Goal: Task Accomplishment & Management: Manage account settings

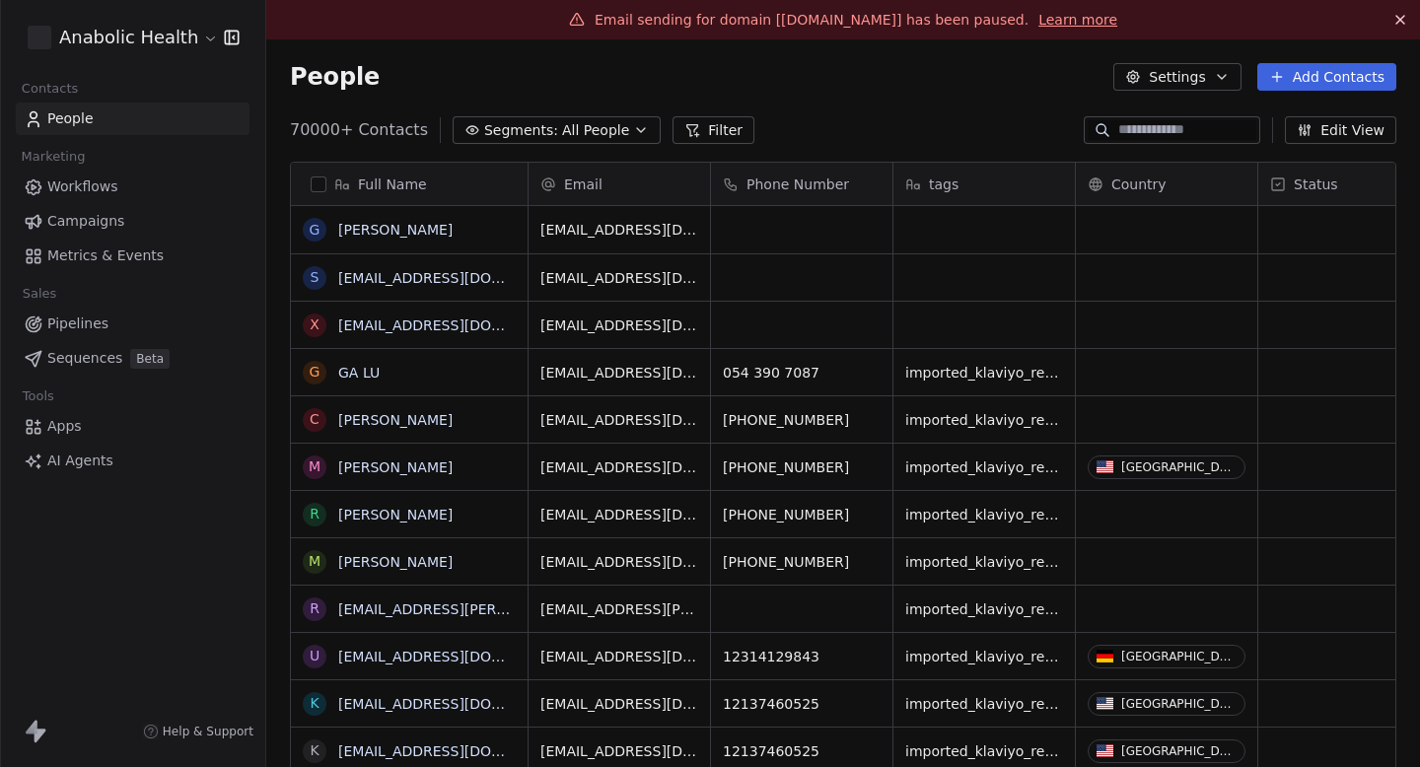
scroll to position [676, 1154]
click at [154, 40] on html "Anabolic Health Contacts People Marketing Workflows Campaigns Metrics & Events …" at bounding box center [710, 383] width 1420 height 767
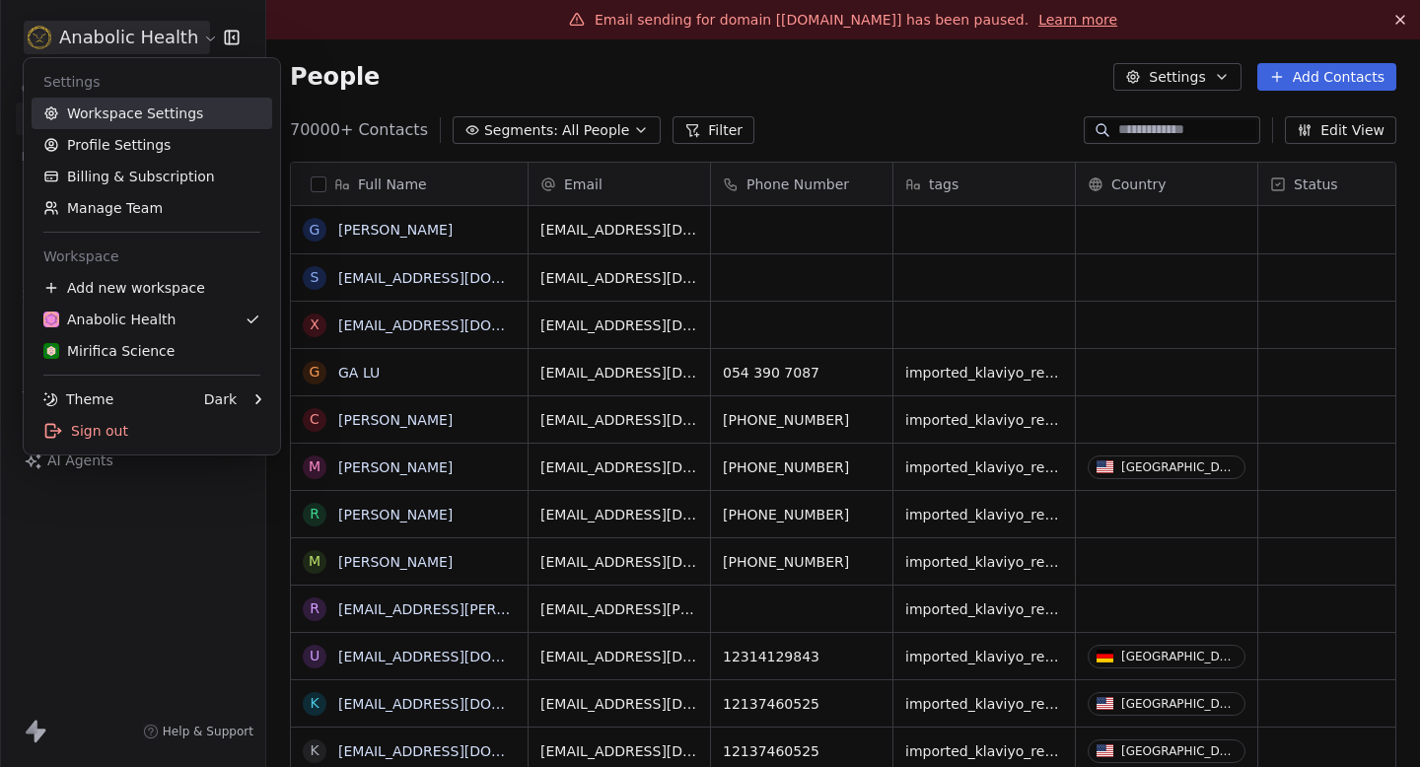
click at [107, 109] on link "Workspace Settings" at bounding box center [152, 114] width 241 height 32
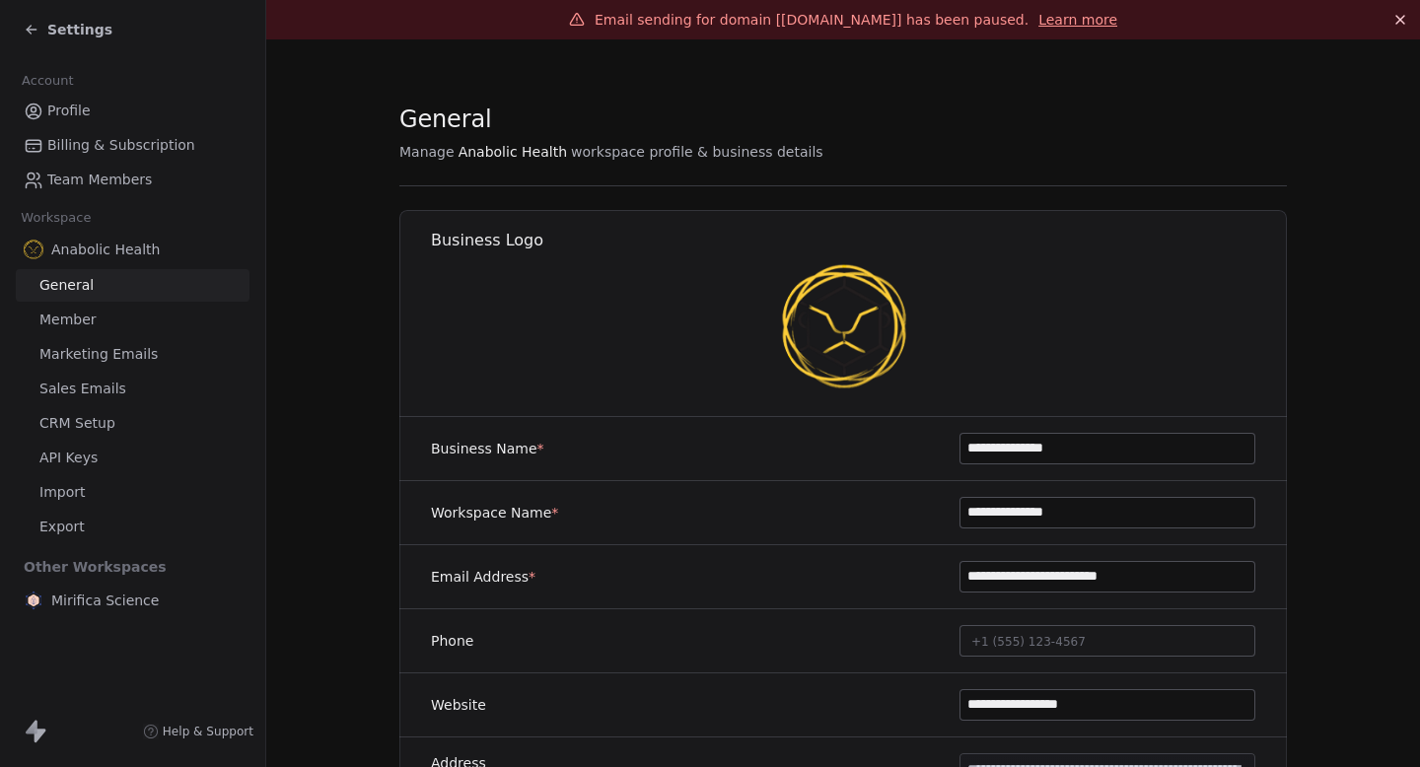
click at [95, 425] on span "CRM Setup" at bounding box center [77, 423] width 76 height 21
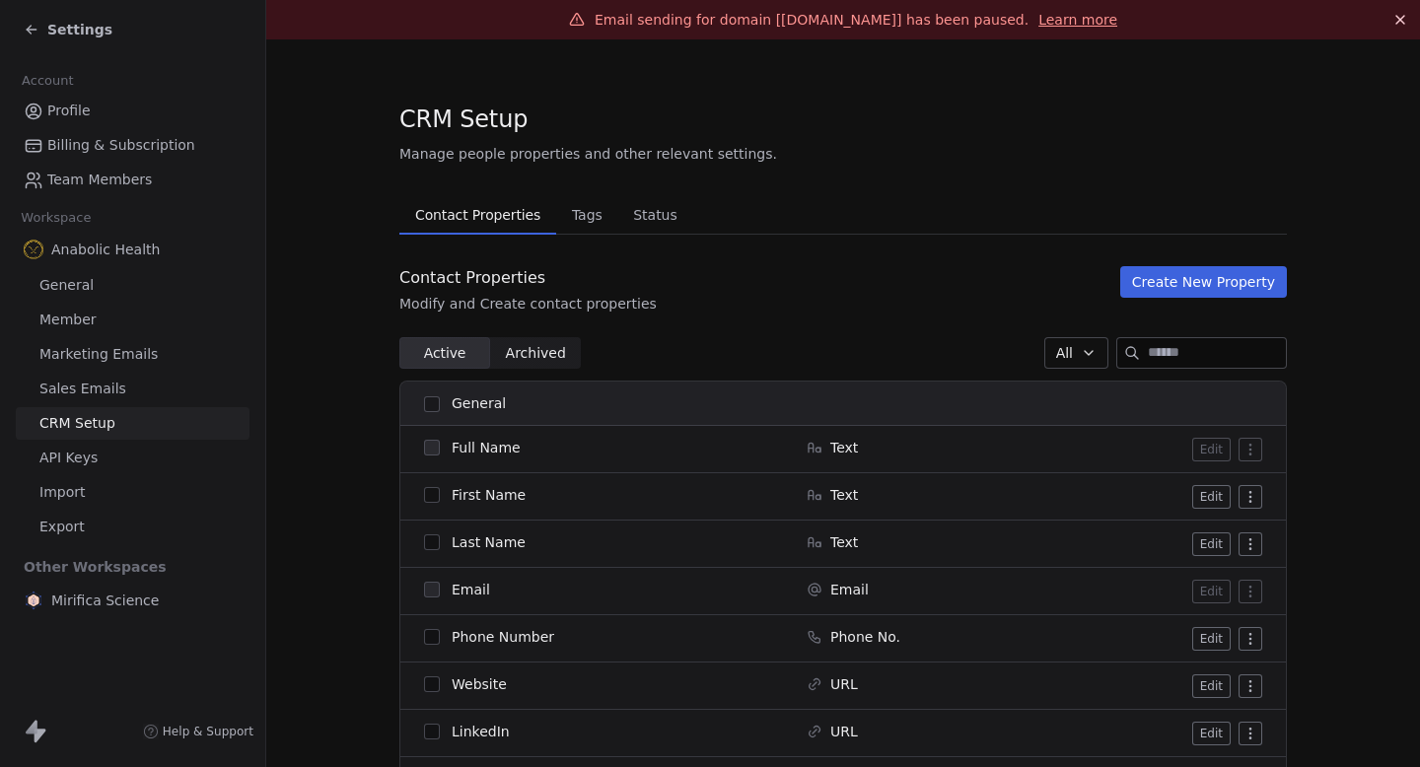
click at [113, 396] on span "Sales Emails" at bounding box center [82, 389] width 87 height 21
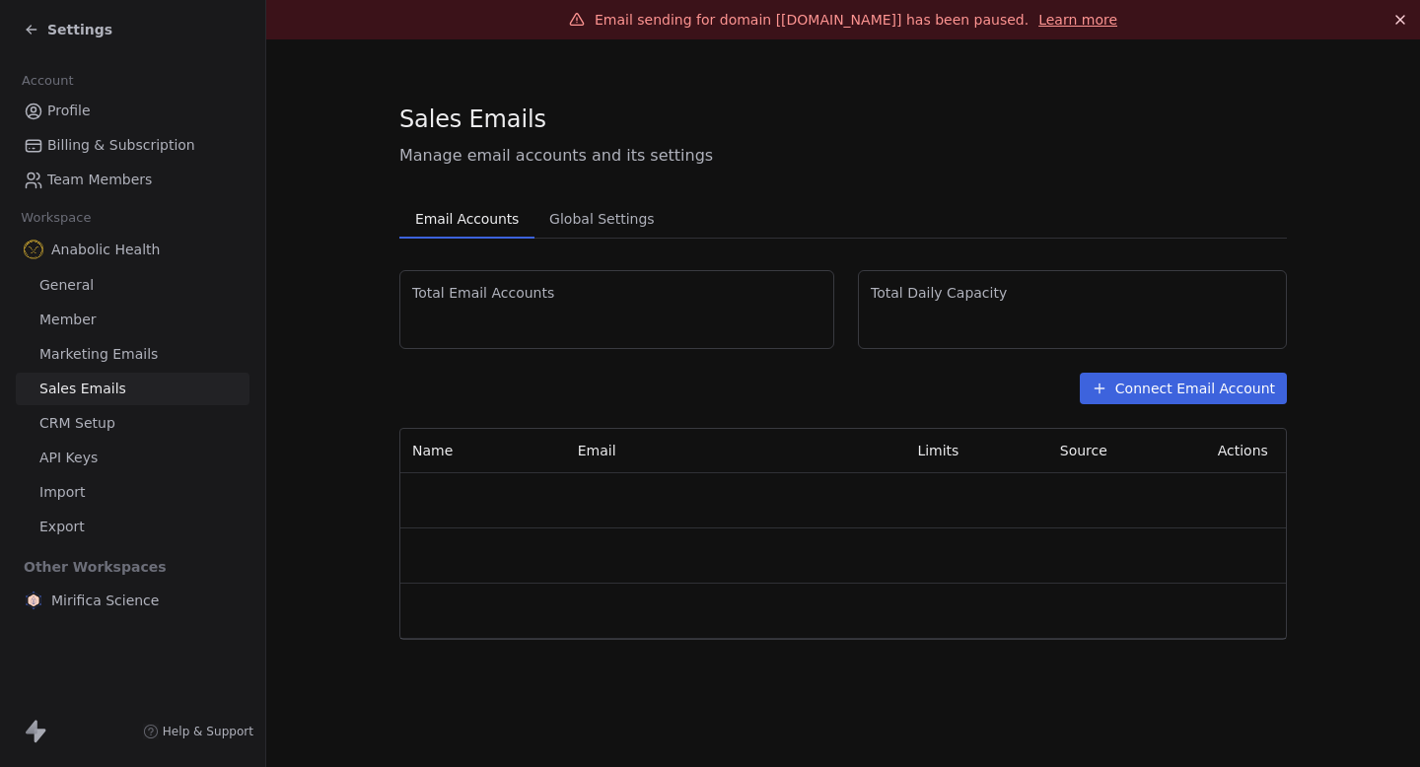
click at [149, 353] on span "Marketing Emails" at bounding box center [98, 354] width 118 height 21
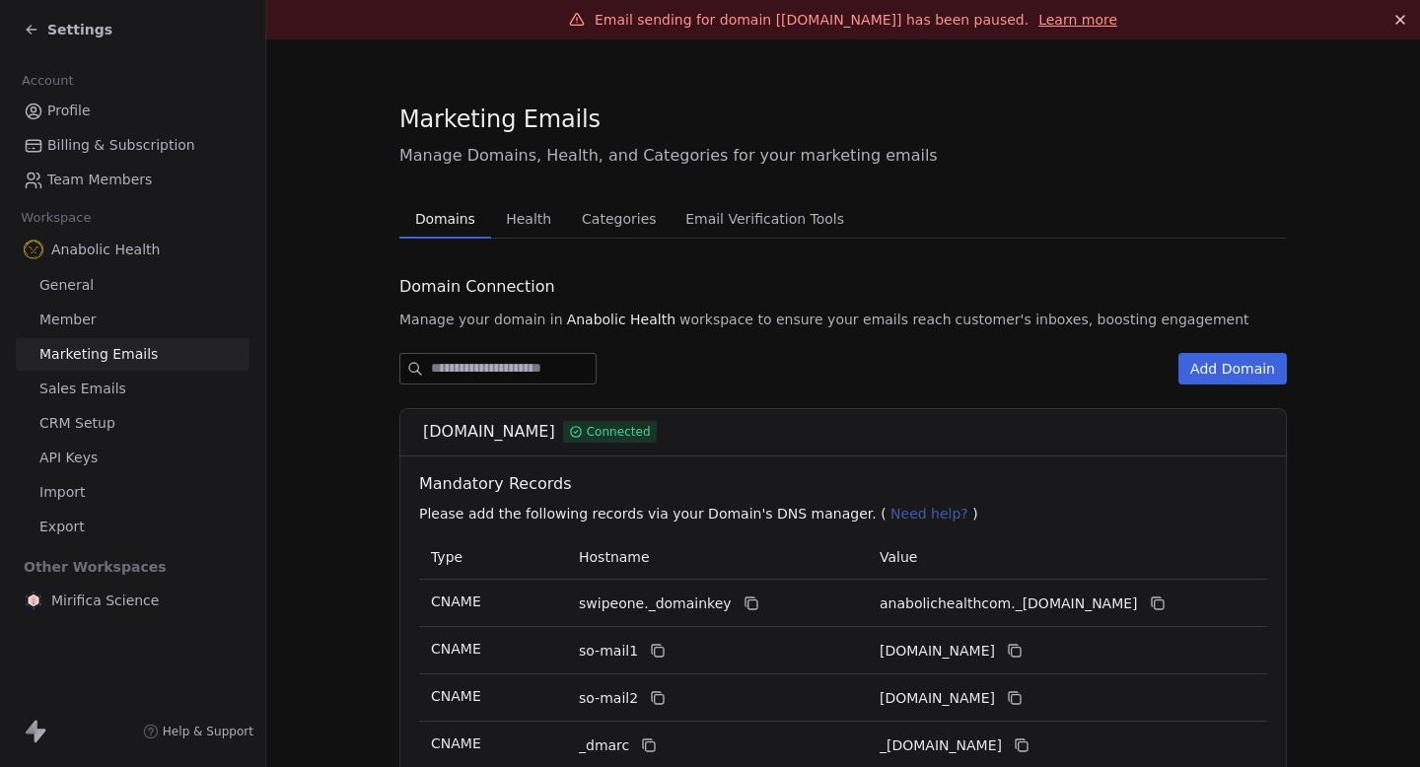
click at [531, 227] on span "Health" at bounding box center [528, 219] width 61 height 28
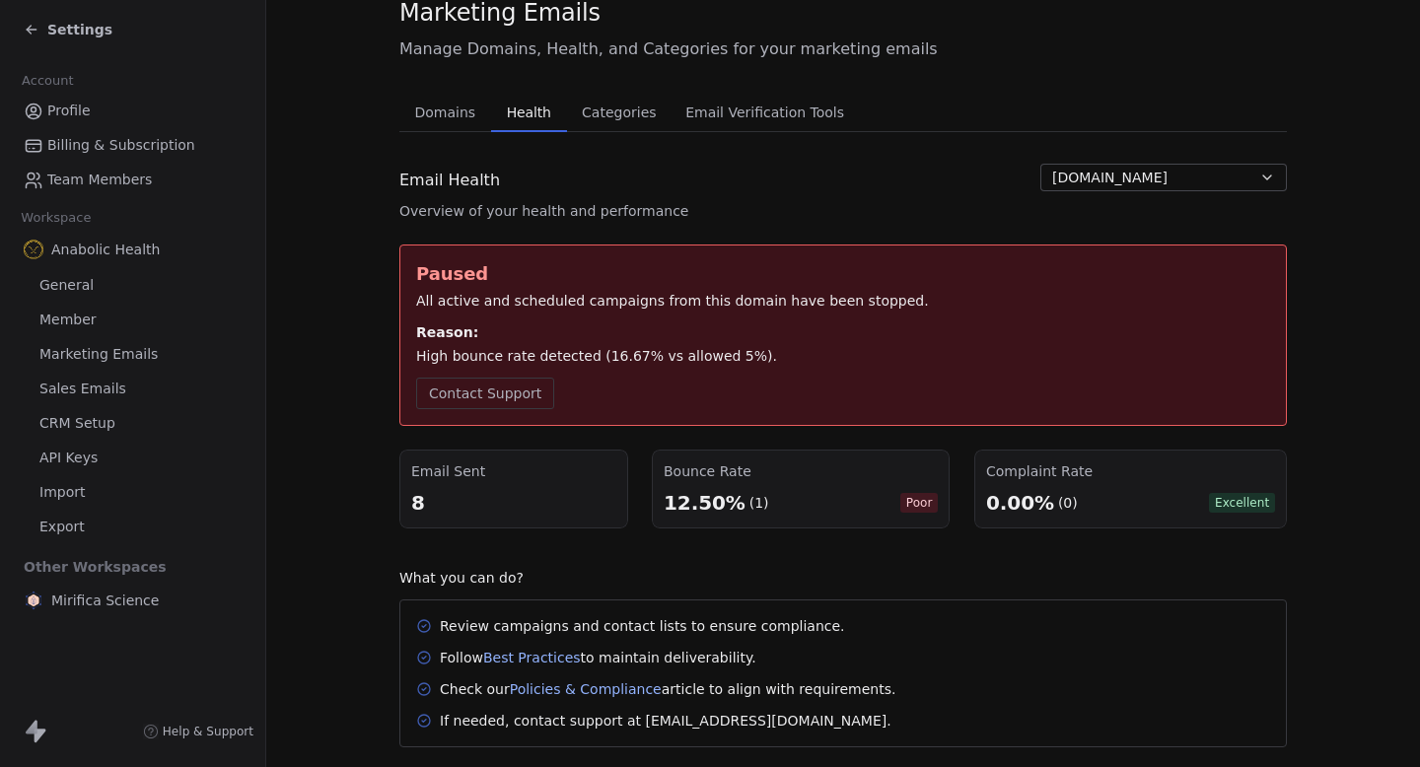
scroll to position [115, 0]
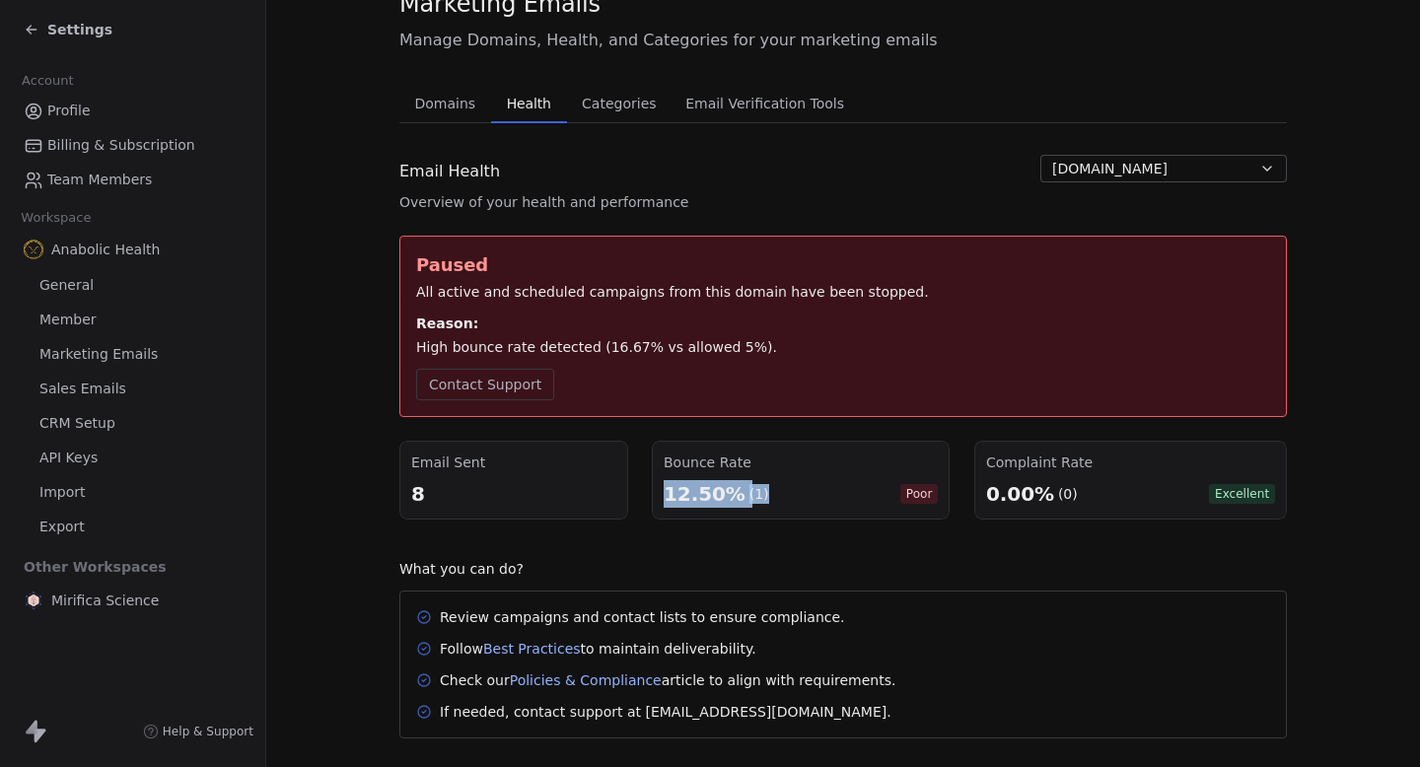
drag, startPoint x: 674, startPoint y: 501, endPoint x: 772, endPoint y: 501, distance: 98.6
click at [772, 501] on div "12.50% (1) Poor" at bounding box center [801, 494] width 274 height 28
click at [773, 501] on div "12.50% (1) Poor" at bounding box center [801, 494] width 274 height 28
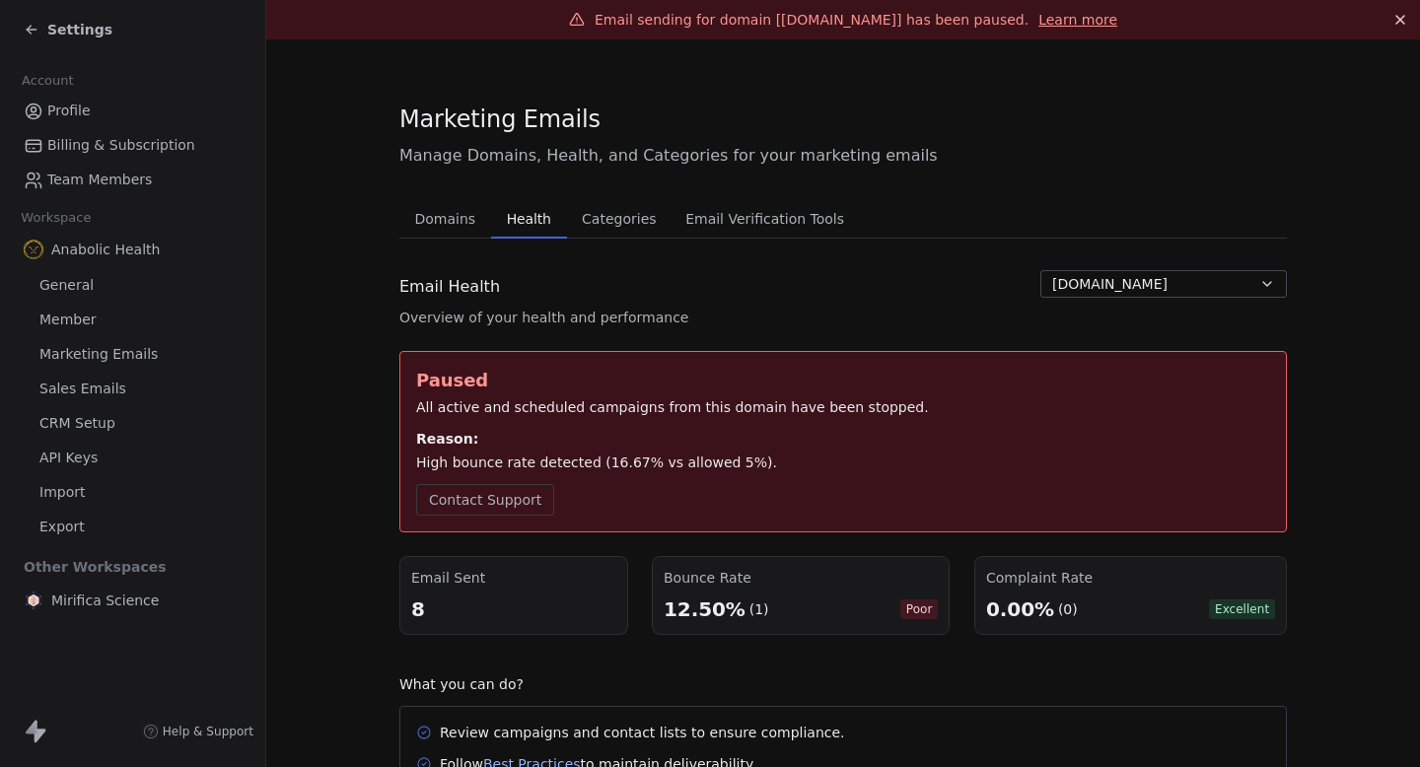
scroll to position [2, 0]
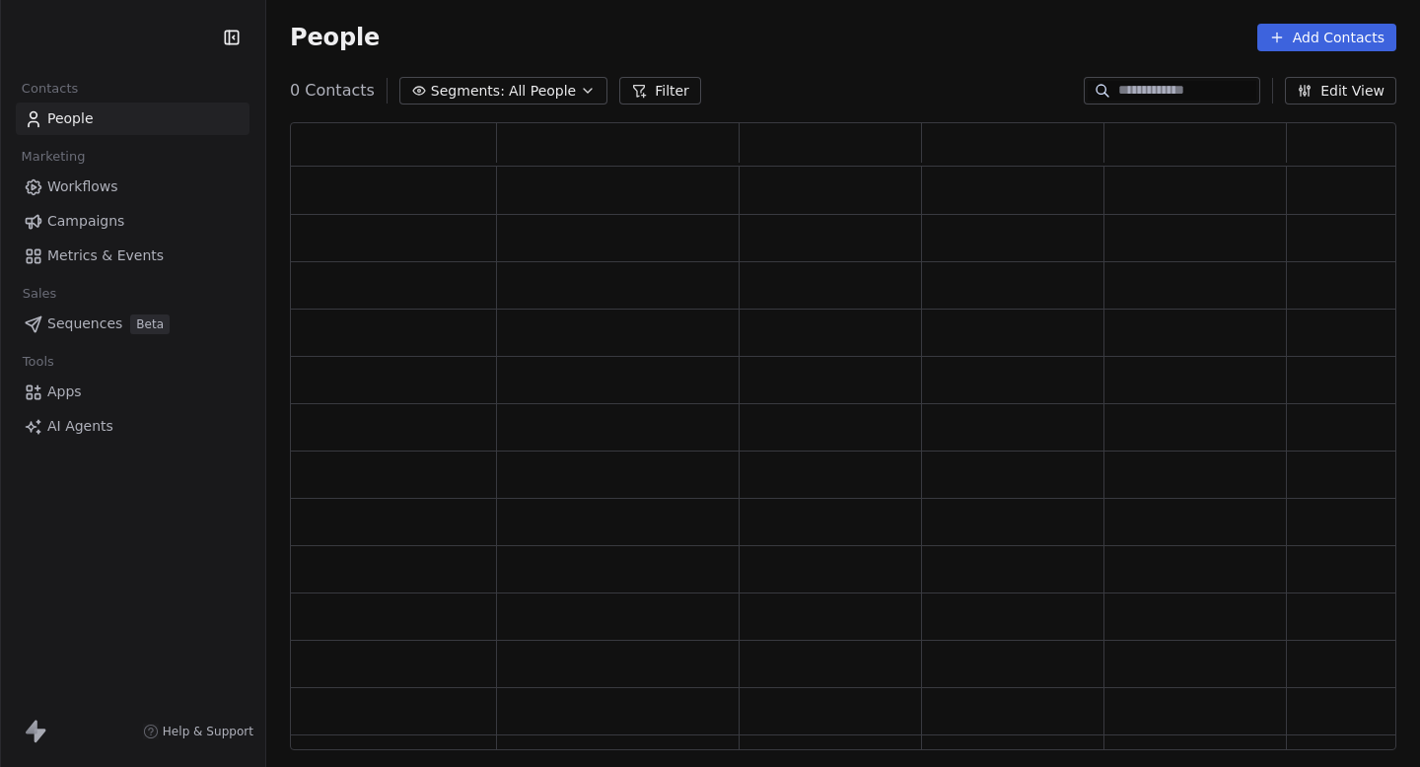
scroll to position [628, 1106]
